Goal: Information Seeking & Learning: Learn about a topic

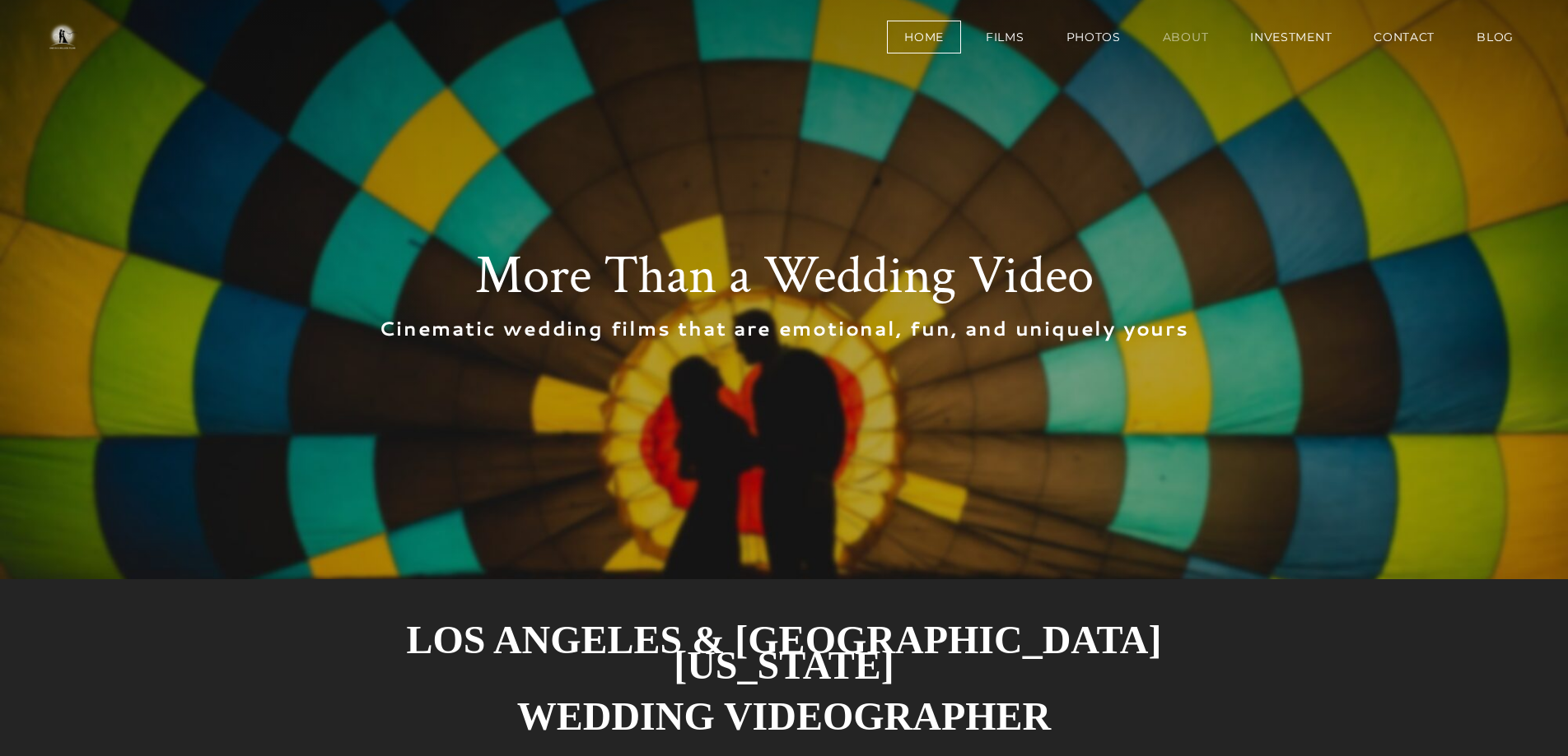
click at [1161, 31] on link "About" at bounding box center [1185, 36] width 80 height 33
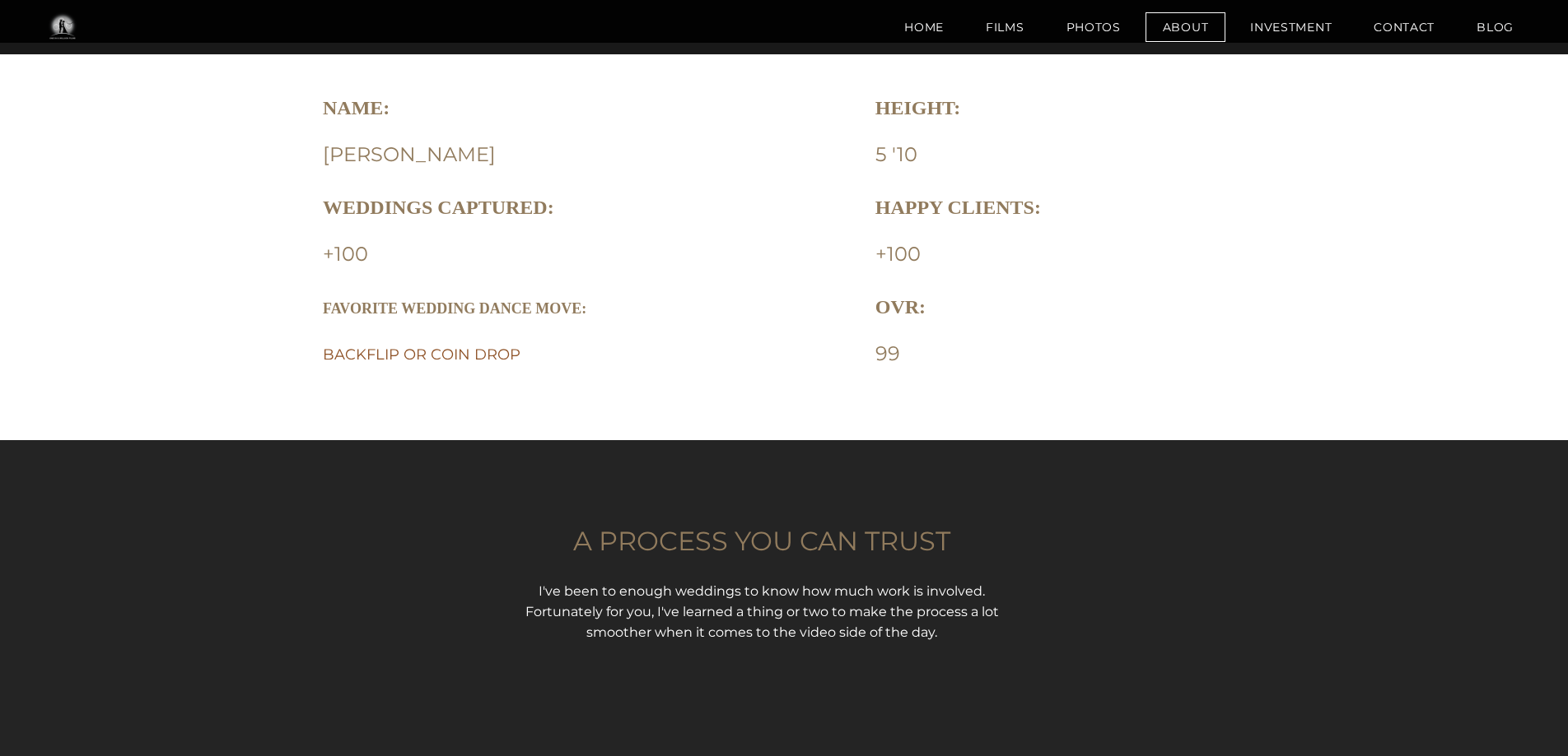
scroll to position [1188, 0]
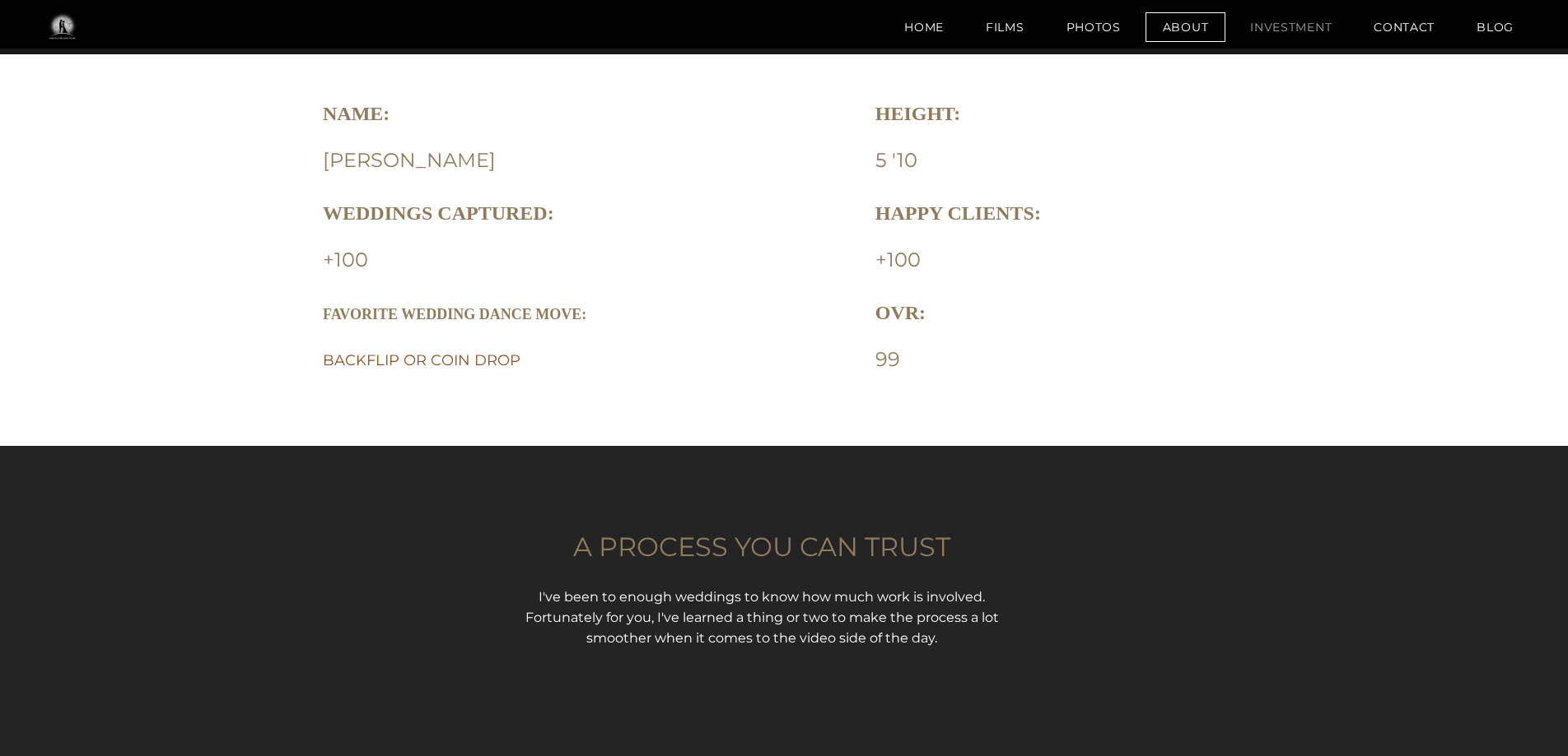
click at [1297, 28] on link "Investment" at bounding box center [1290, 27] width 116 height 30
